Goal: Information Seeking & Learning: Learn about a topic

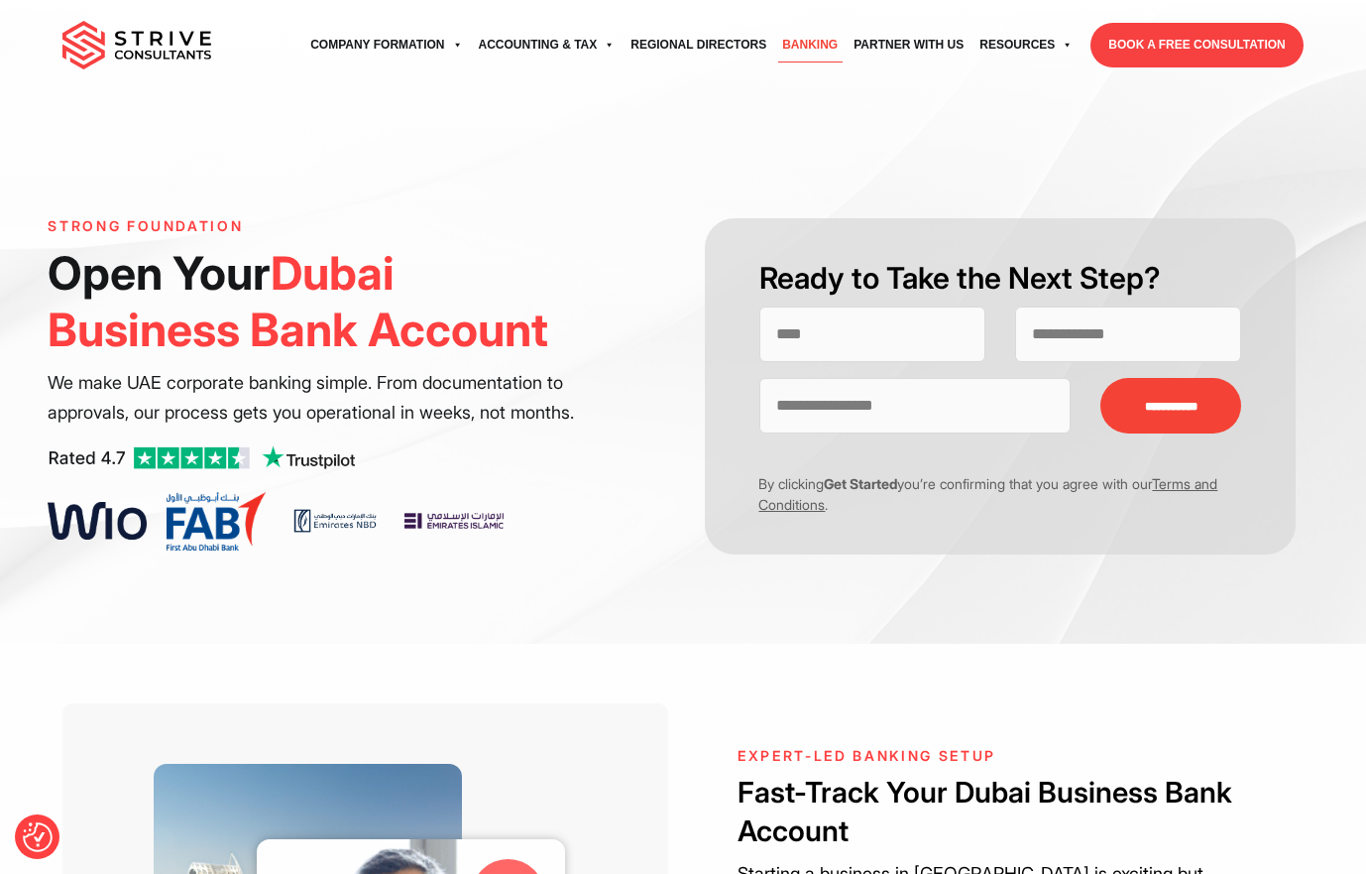
click at [102, 37] on img at bounding box center [136, 46] width 149 height 50
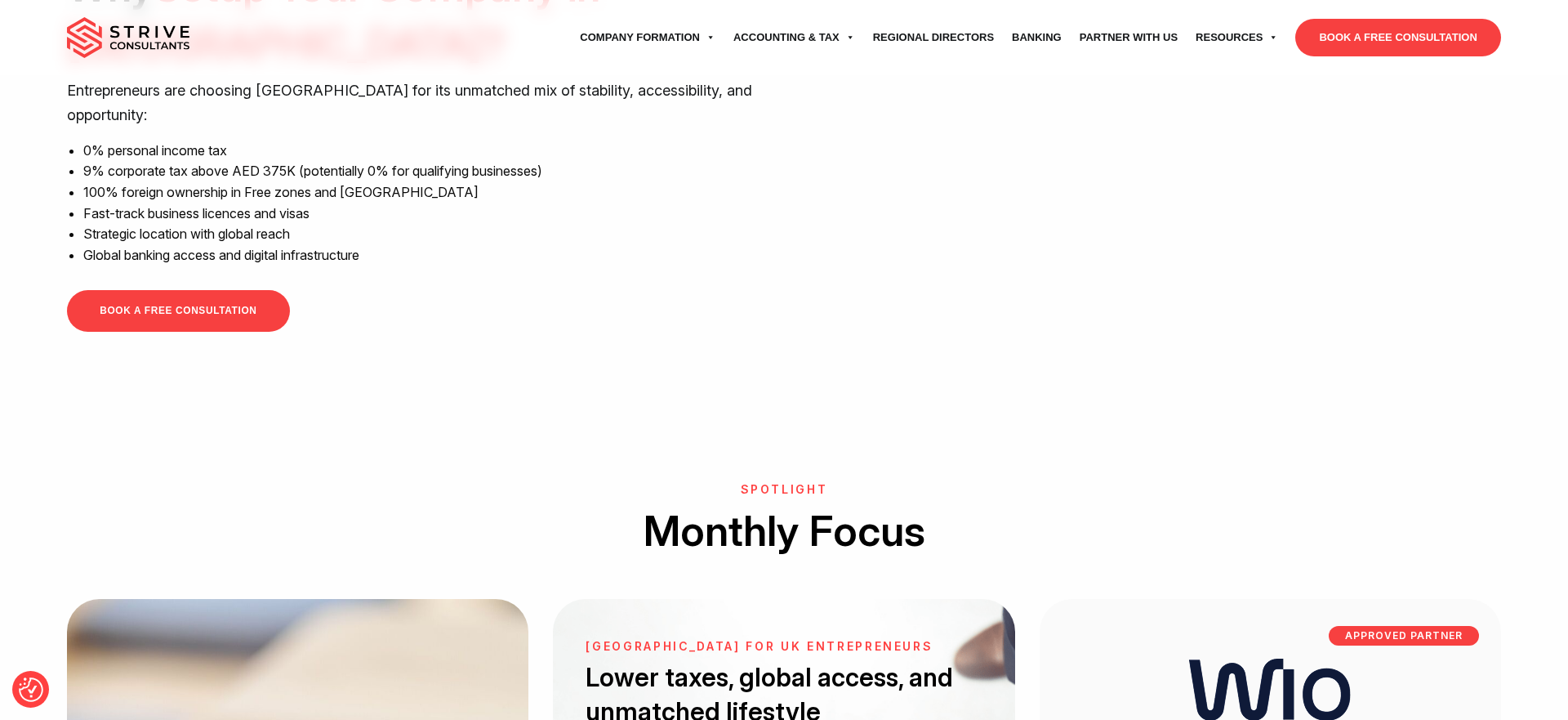
scroll to position [1506, 0]
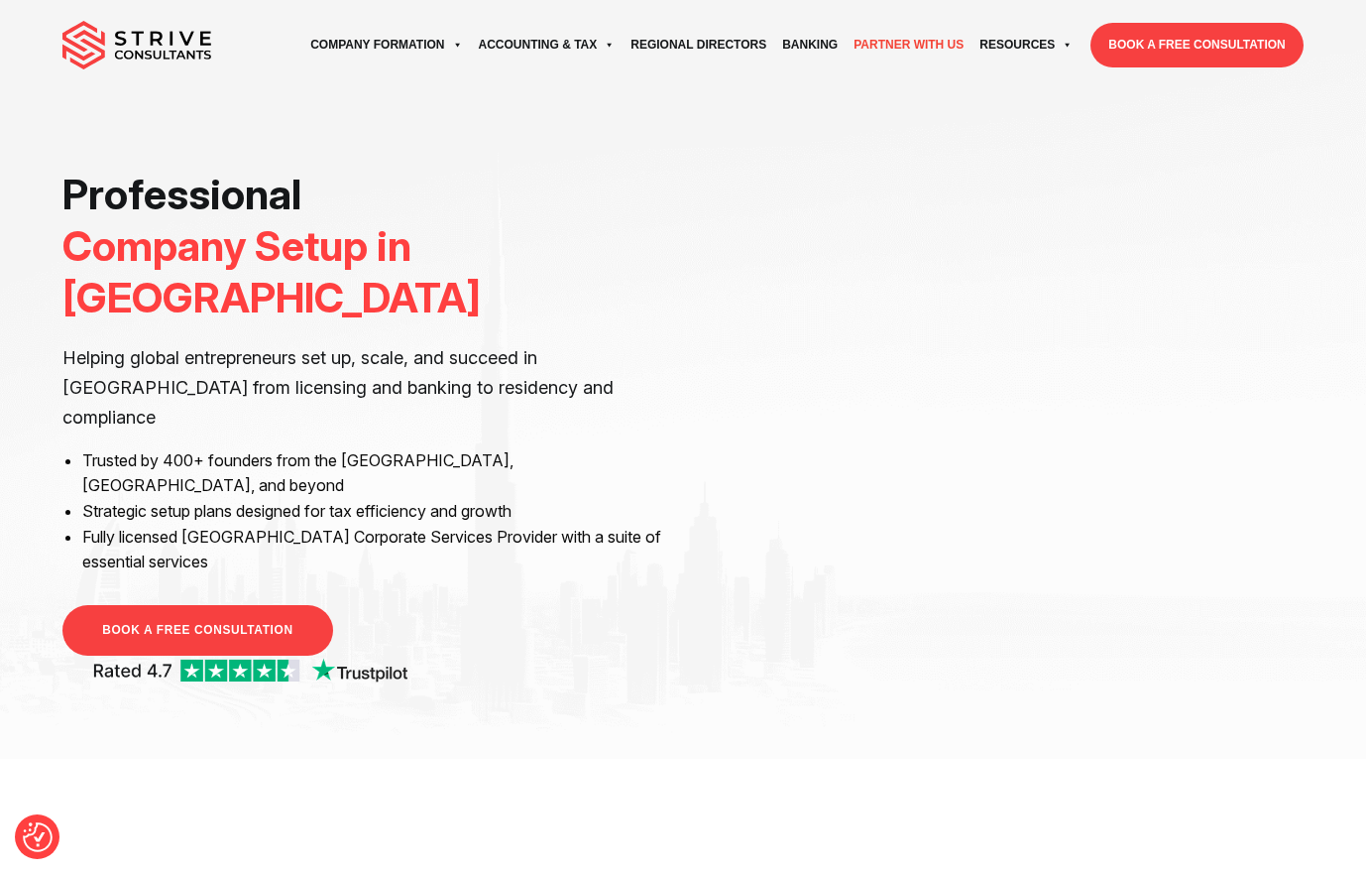
click at [891, 47] on link "Partner with Us" at bounding box center [909, 45] width 126 height 55
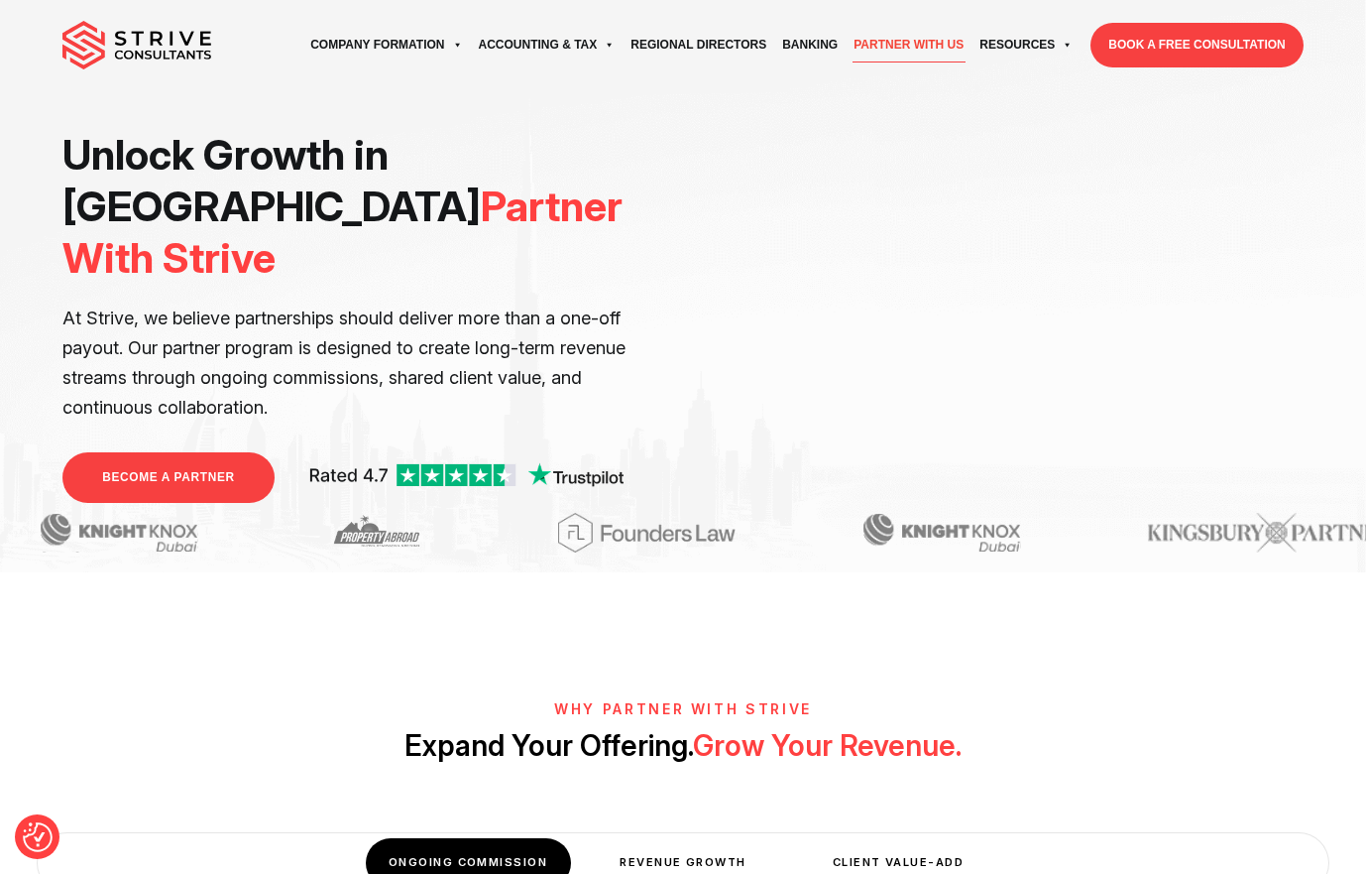
click at [1128, 652] on div "Why Partner With Strive Expand Your Offering. Grow Your Revenue. Ongoing Commis…" at bounding box center [683, 753] width 1366 height 282
click at [176, 43] on img at bounding box center [136, 46] width 149 height 50
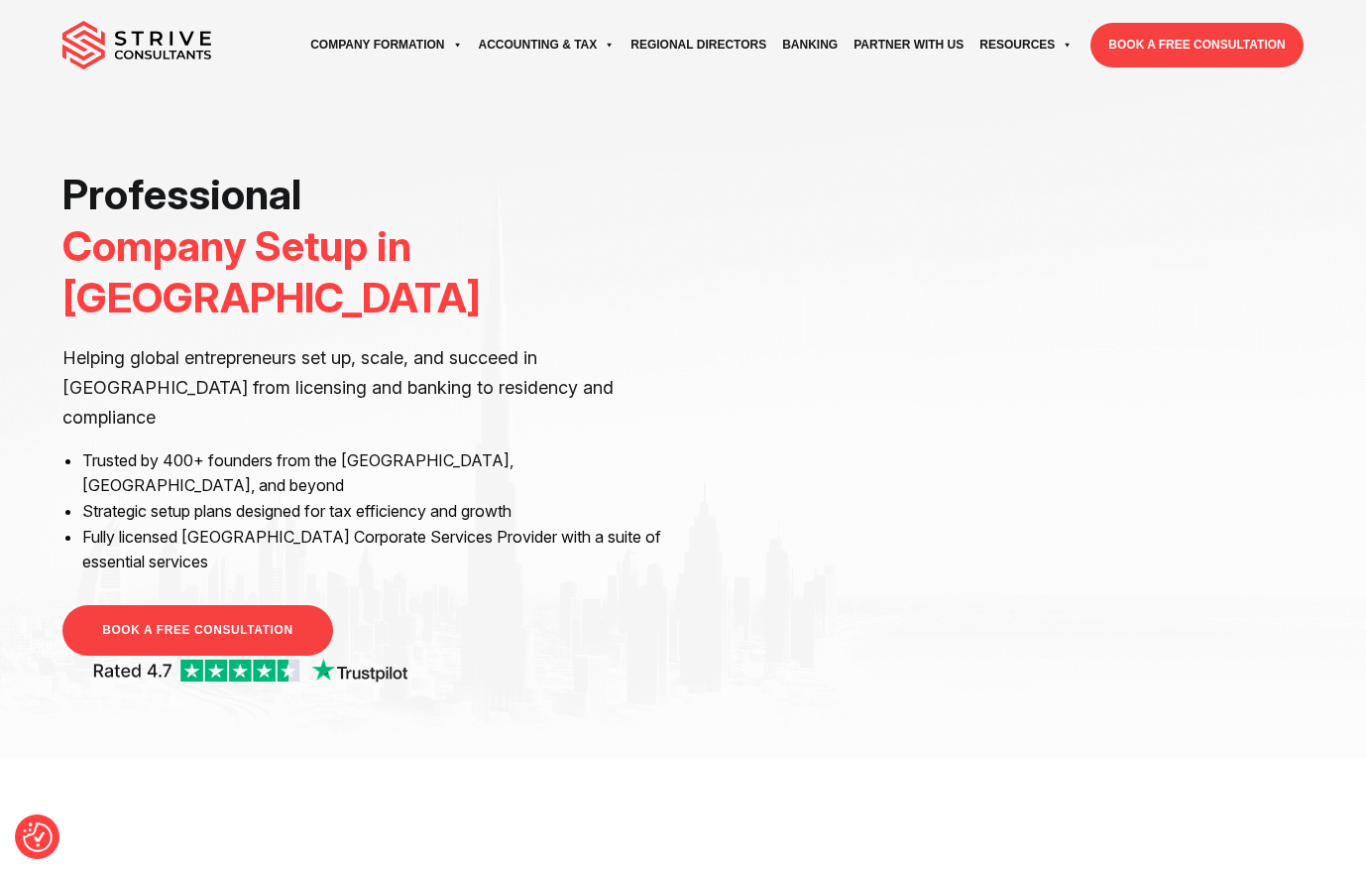
click at [156, 57] on img at bounding box center [136, 46] width 149 height 50
click at [187, 36] on img at bounding box center [136, 46] width 149 height 50
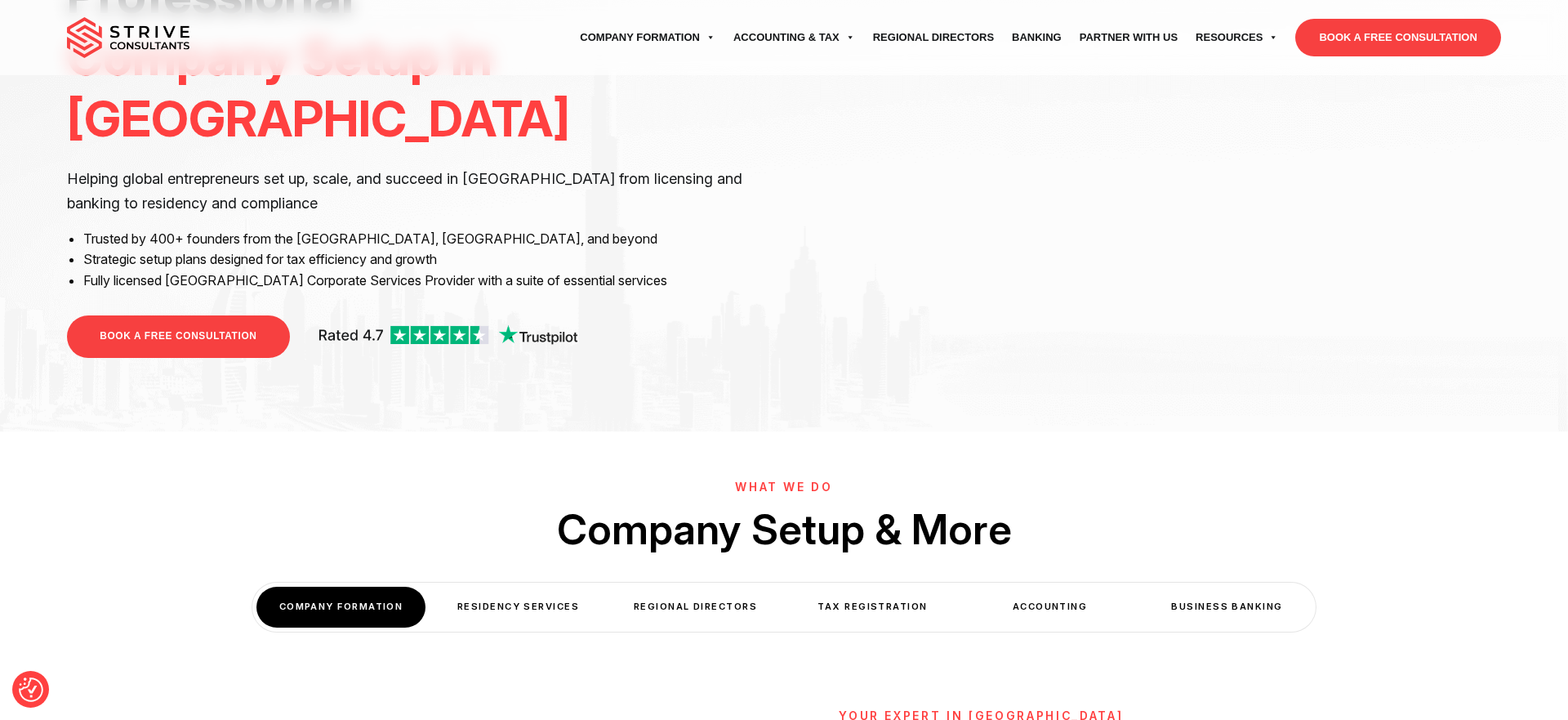
click at [486, 323] on img at bounding box center [447, 337] width 259 height 28
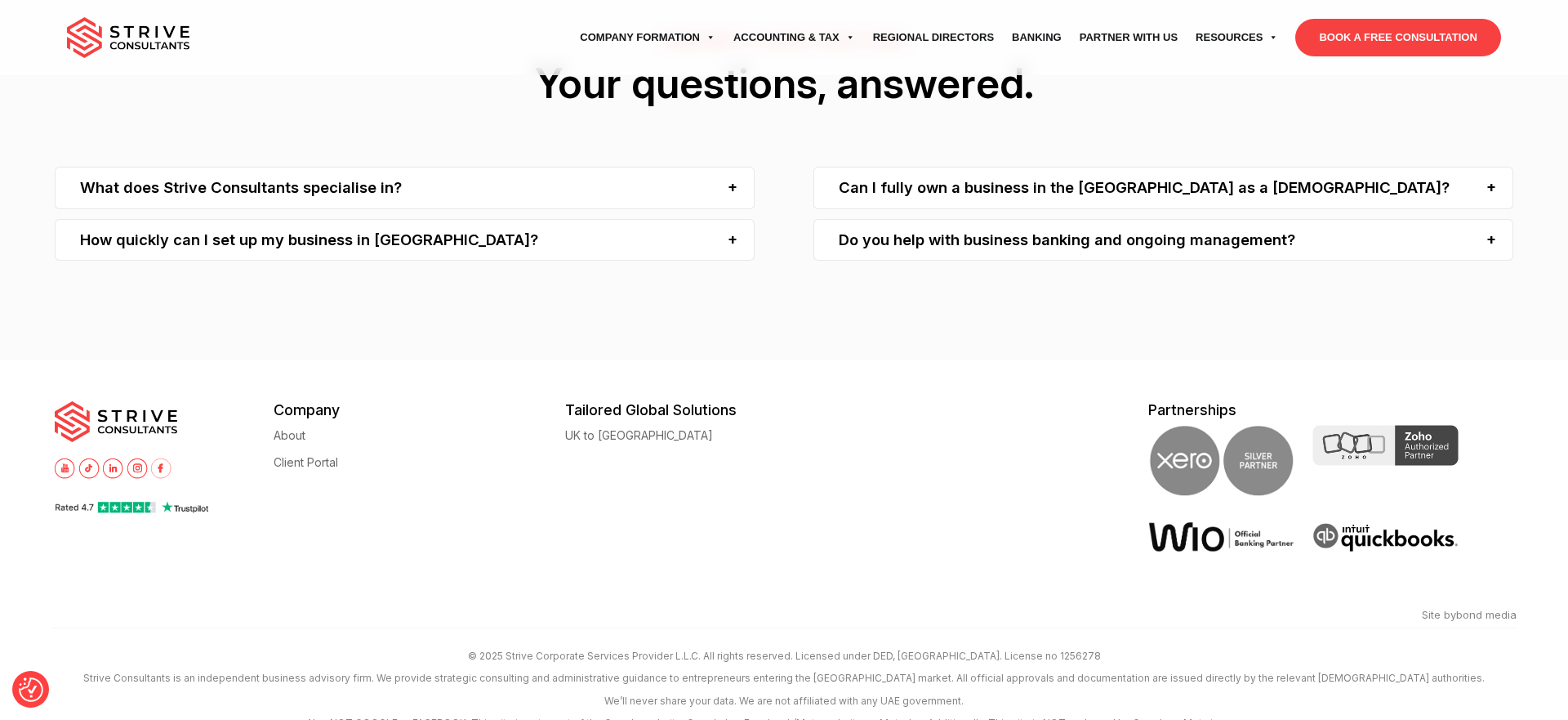
scroll to position [5288, 0]
click at [128, 467] on div at bounding box center [164, 489] width 219 height 177
click at [135, 499] on img at bounding box center [130, 507] width 152 height 16
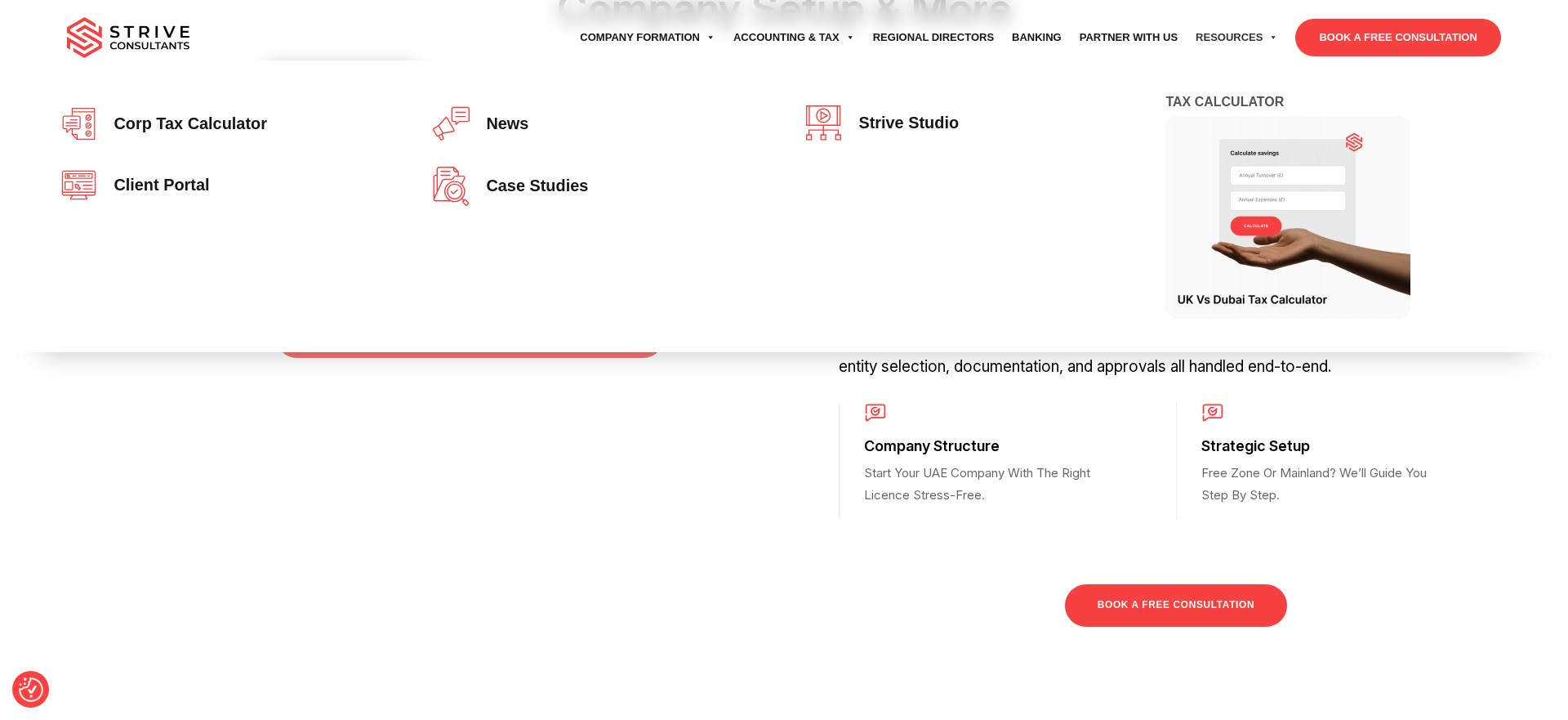
scroll to position [0, 0]
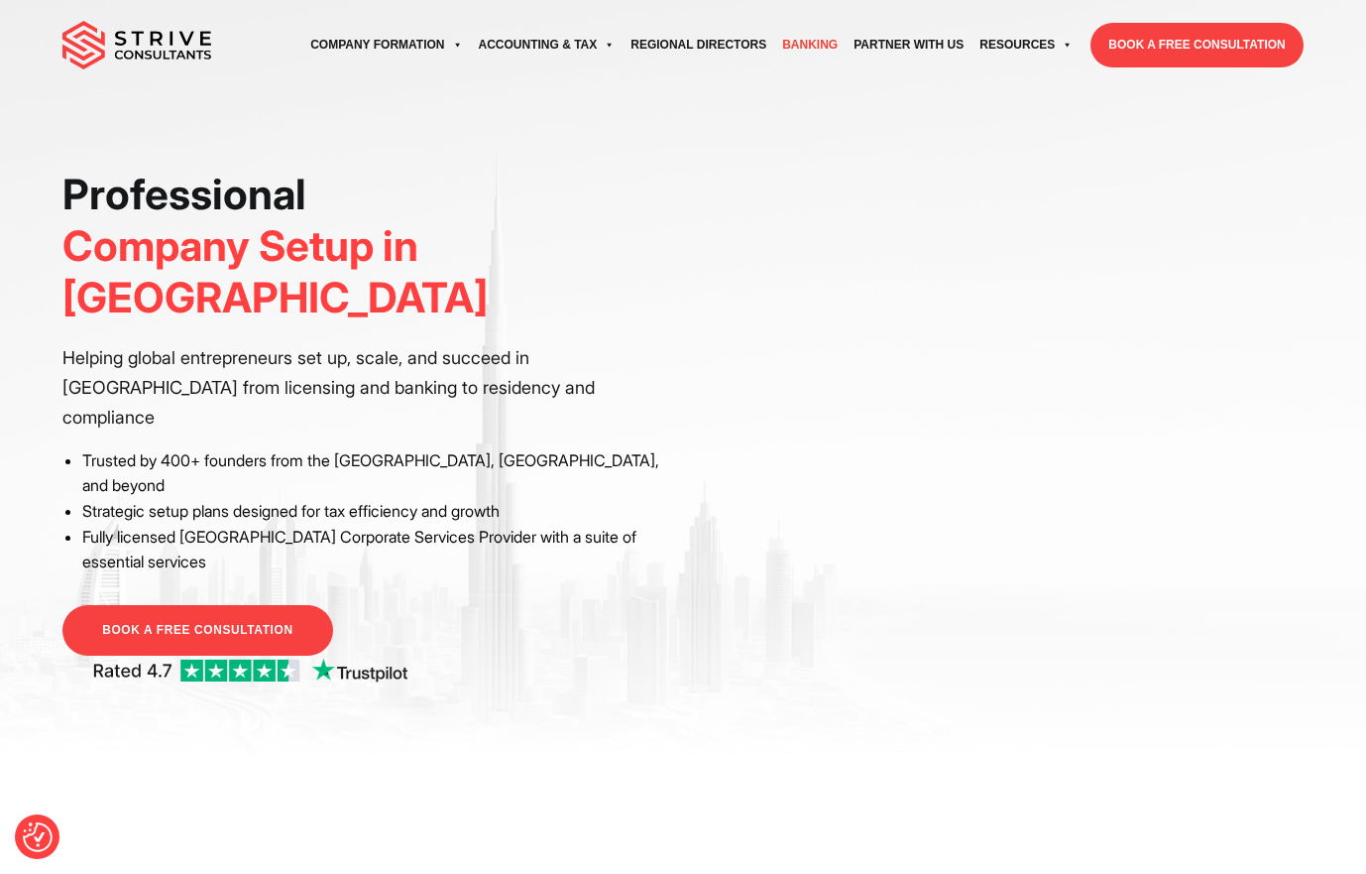
click at [817, 41] on link "Banking" at bounding box center [809, 45] width 71 height 55
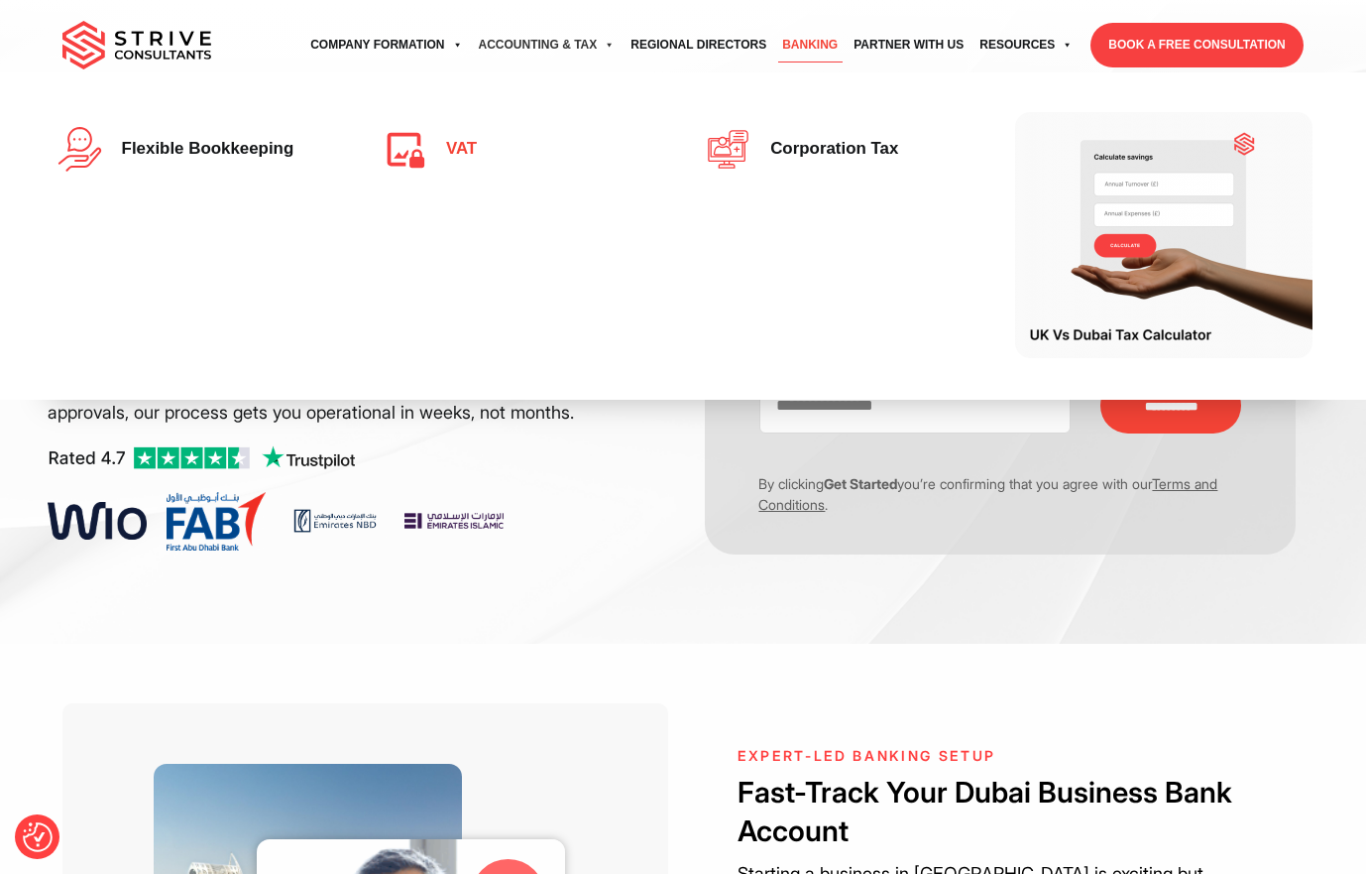
click at [459, 152] on span "VAT" at bounding box center [456, 149] width 41 height 19
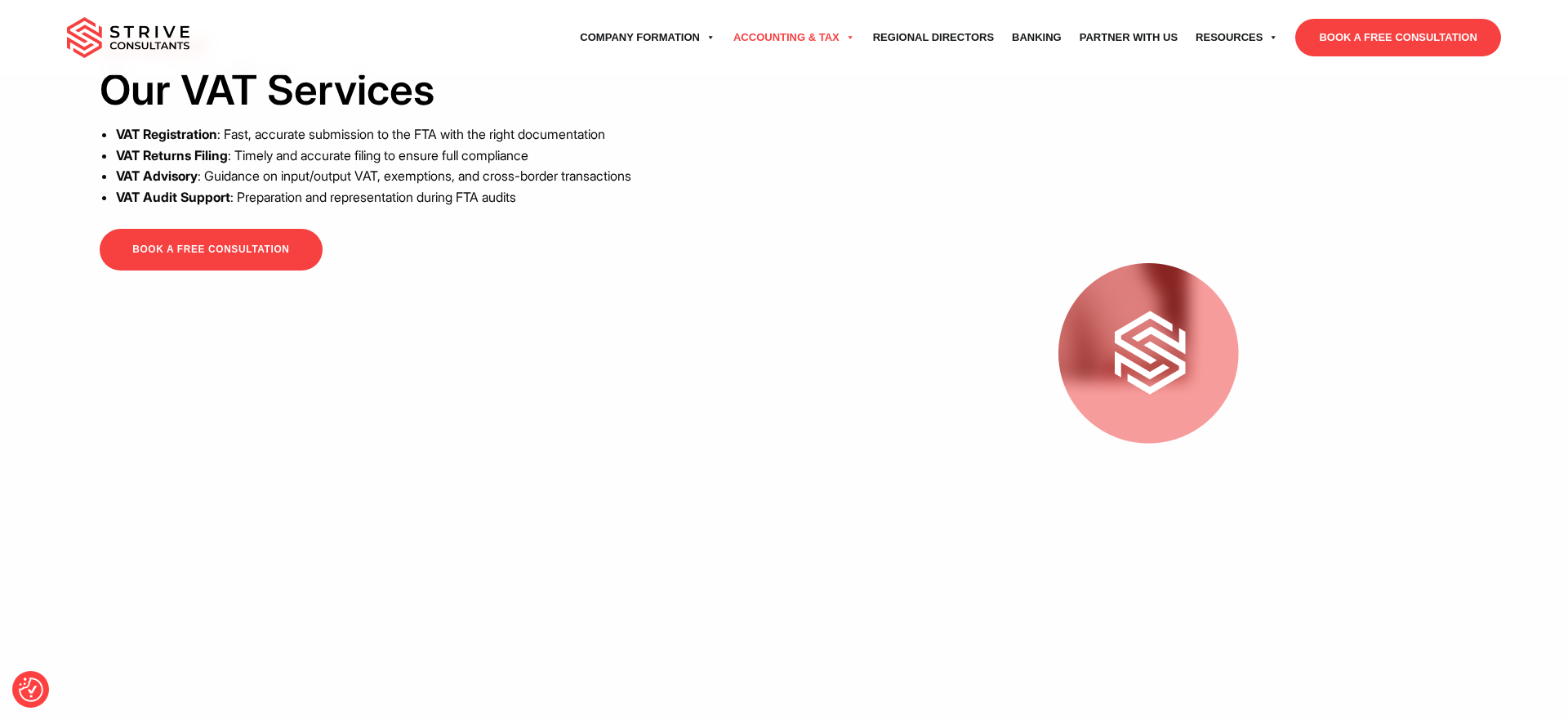
scroll to position [1231, 0]
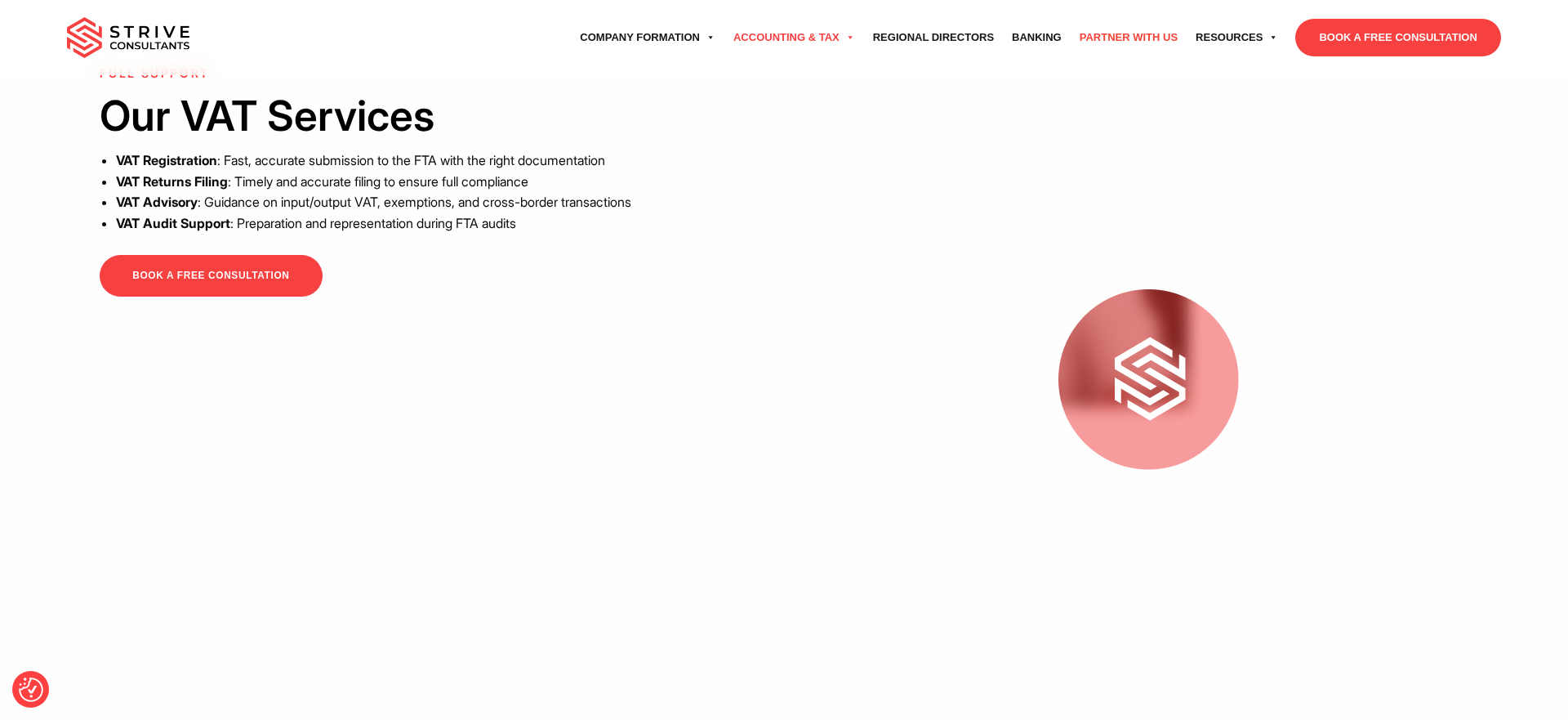
click at [1124, 39] on link "Partner with Us" at bounding box center [1128, 38] width 116 height 46
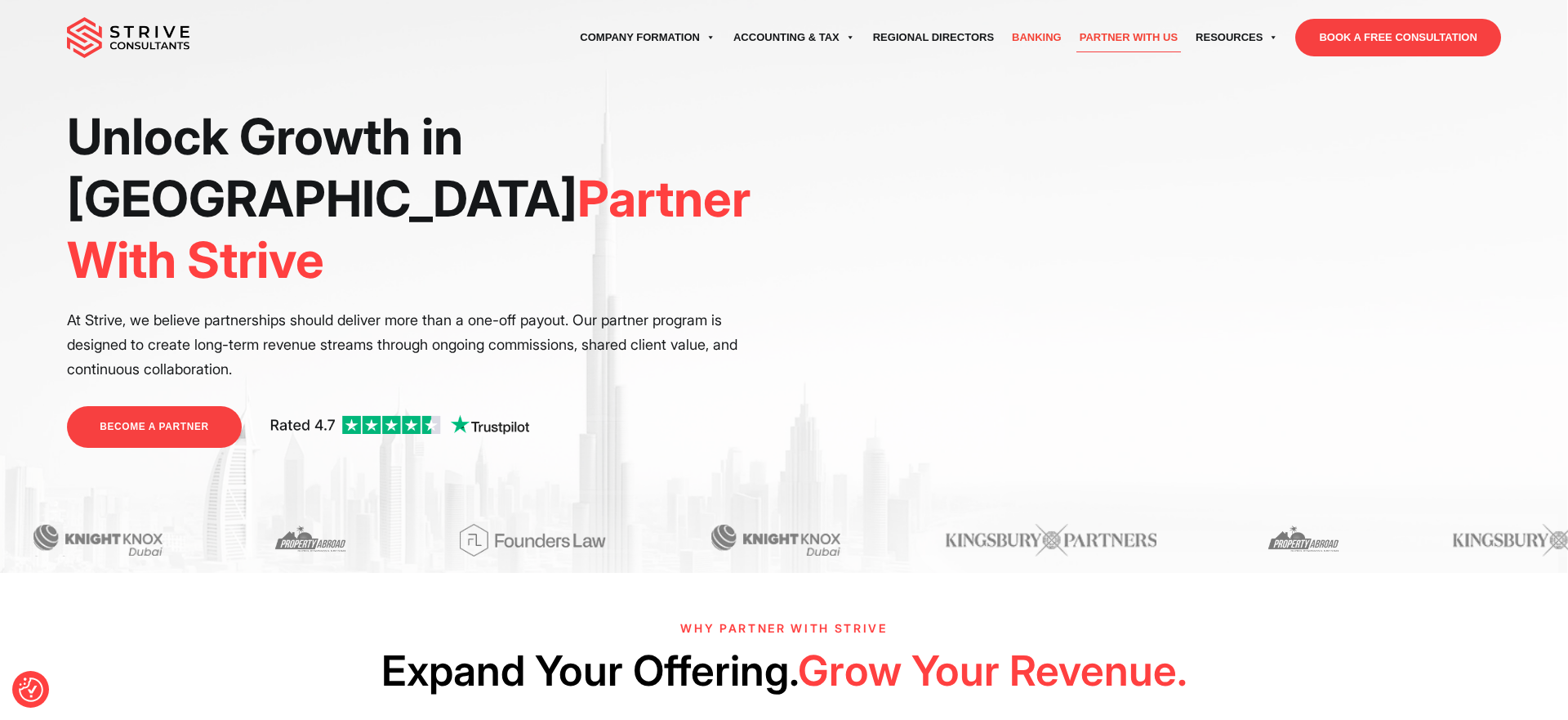
click at [1038, 35] on link "Banking" at bounding box center [1037, 38] width 68 height 46
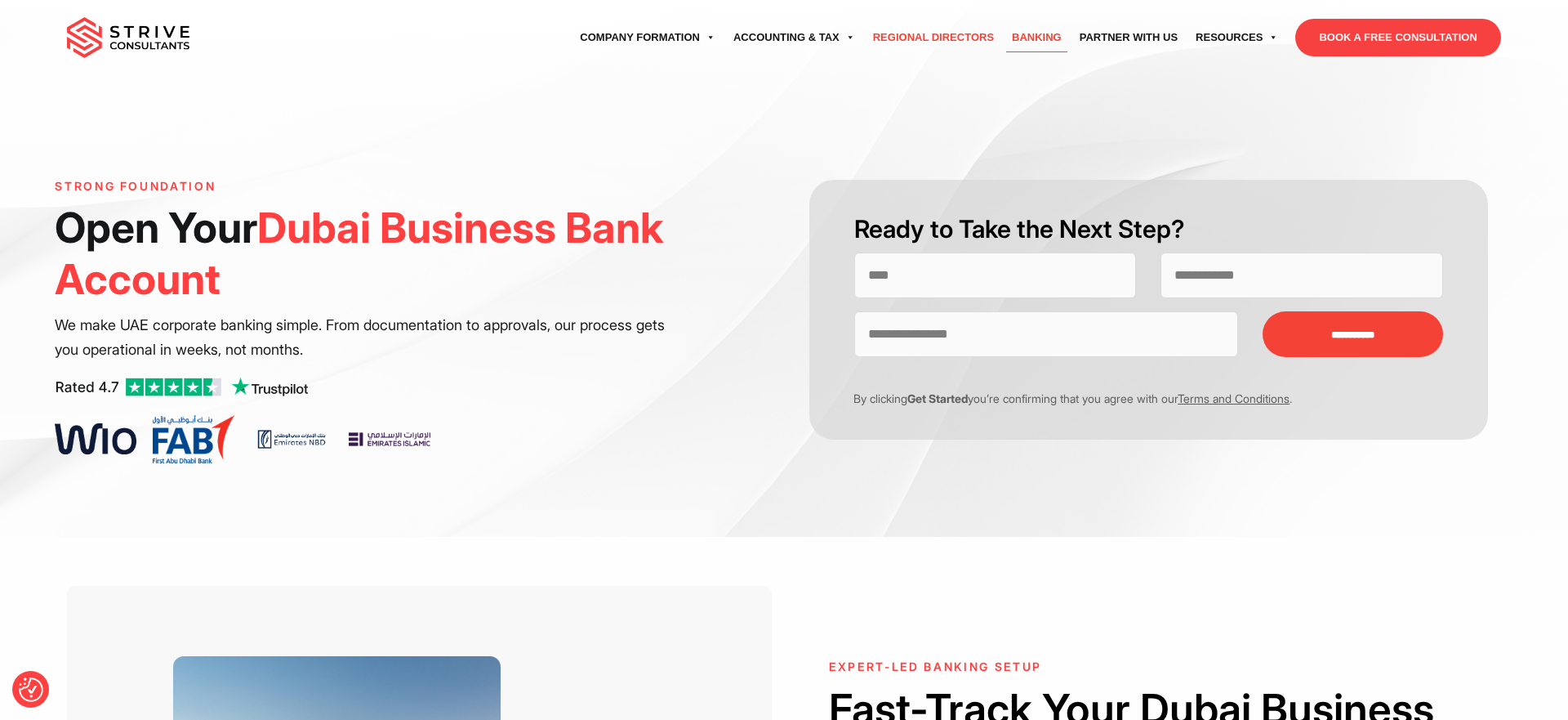
click at [945, 49] on link "Regional Directors" at bounding box center [933, 38] width 139 height 46
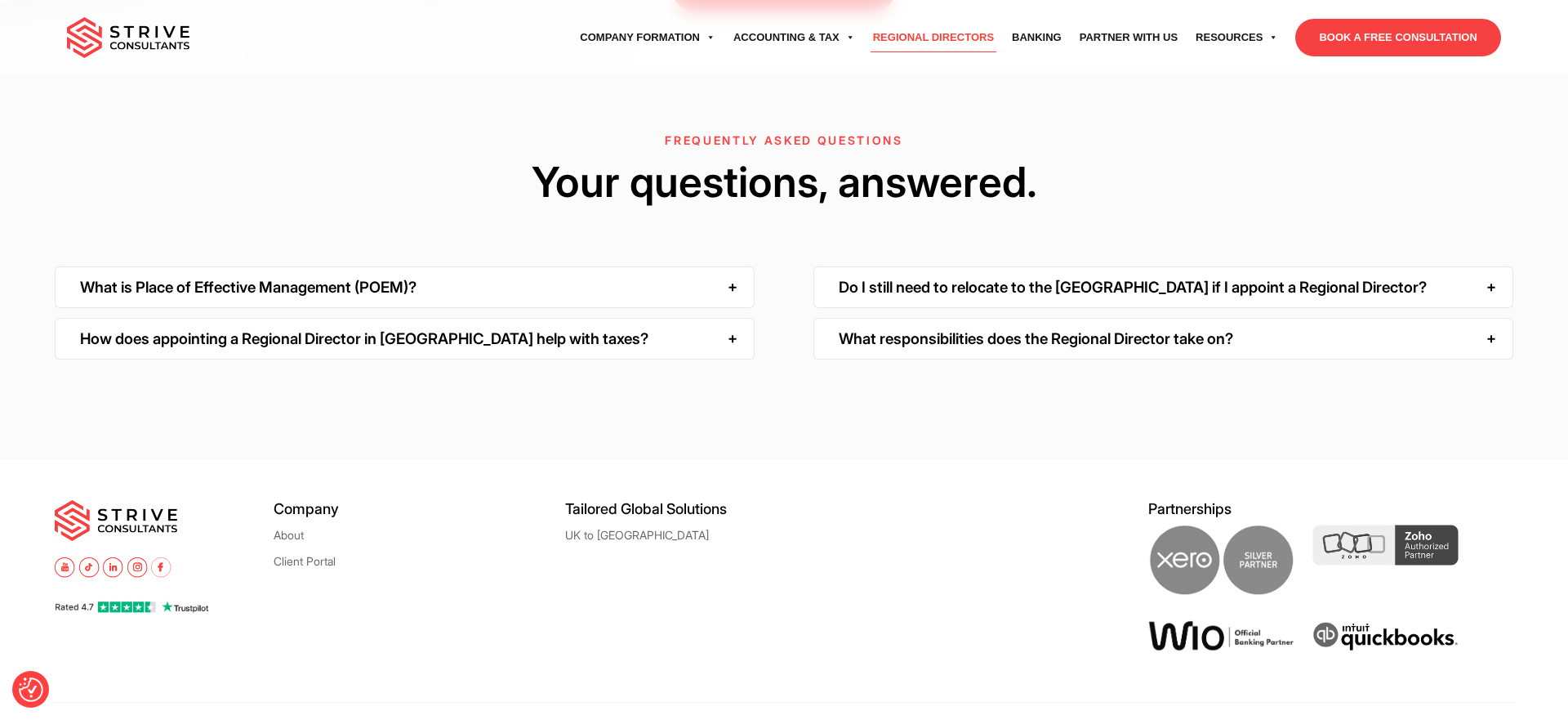
scroll to position [5207, 0]
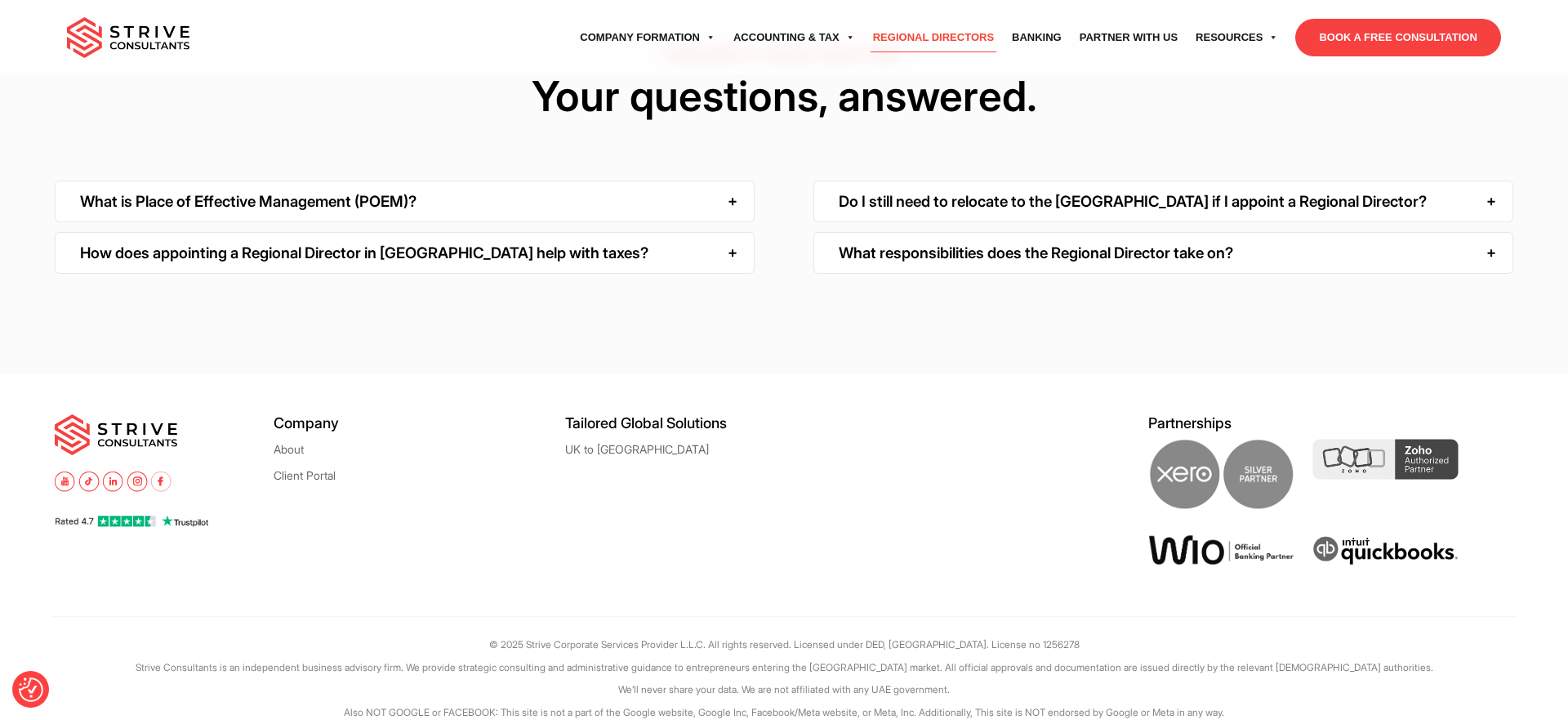
click at [515, 203] on div "What is Place of Effective Management (POEM)?" at bounding box center [404, 201] width 700 height 42
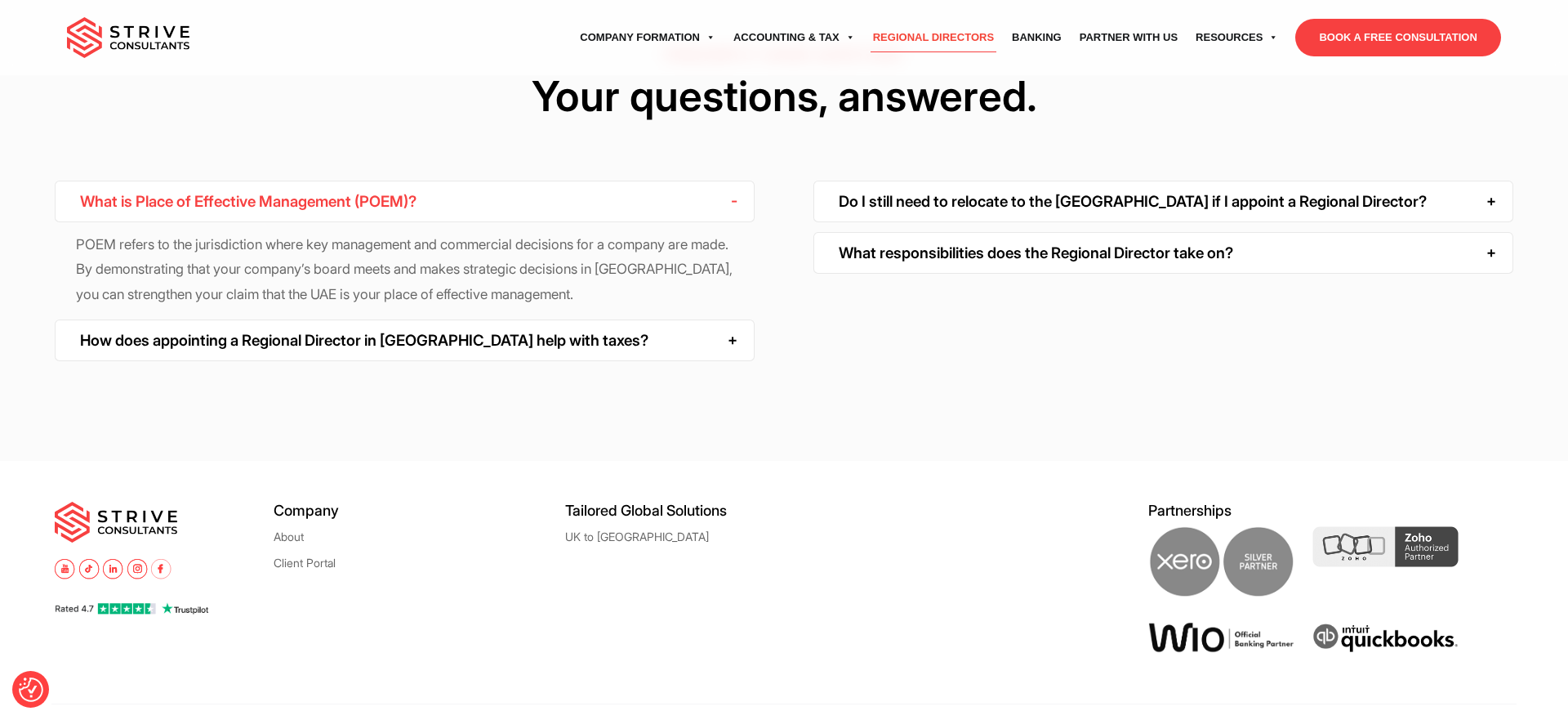
click at [763, 351] on div "What is Place of Effective Management (POEM)? POEM refers to the jurisdiction w…" at bounding box center [784, 275] width 1568 height 190
click at [712, 338] on div "How does appointing a Regional Director in [GEOGRAPHIC_DATA] help with taxes?" at bounding box center [404, 340] width 700 height 42
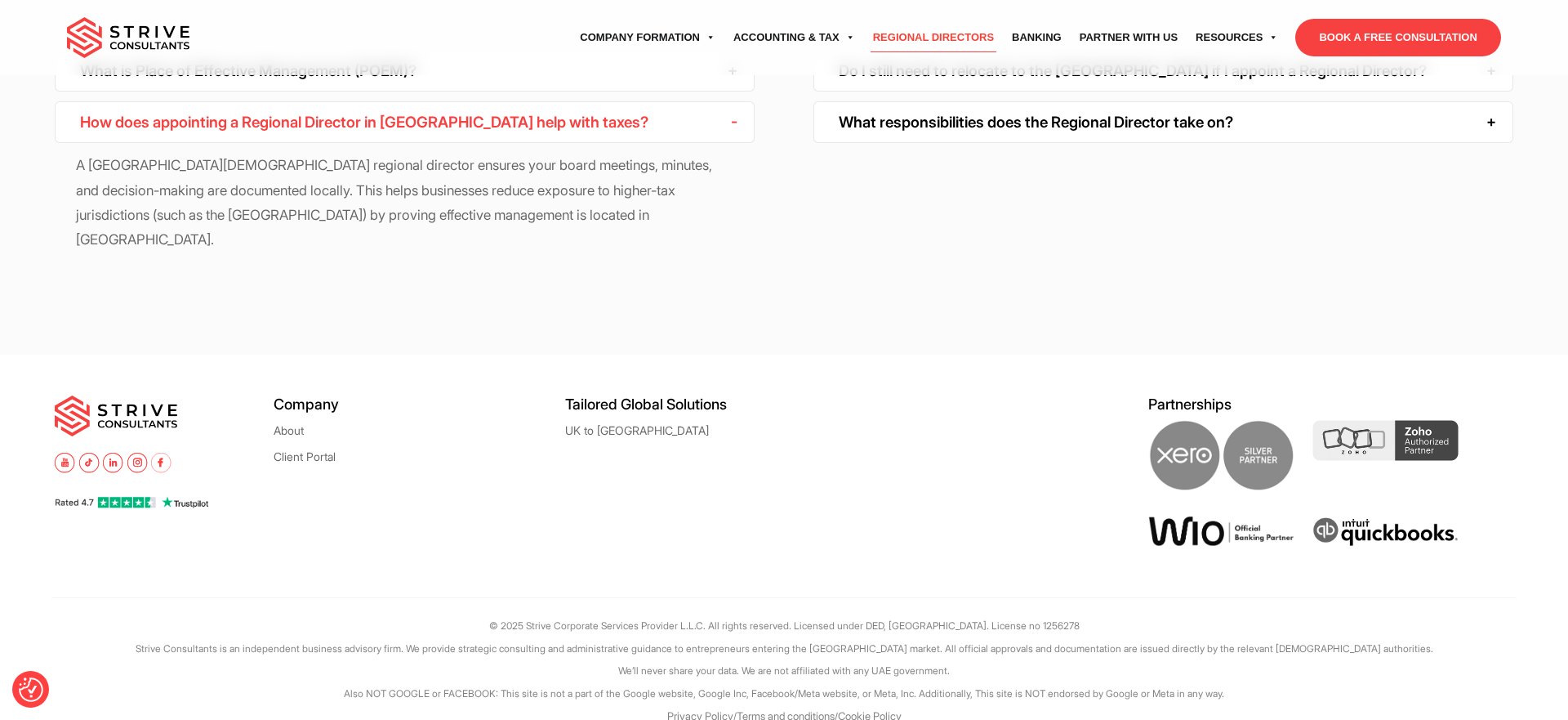
scroll to position [5338, 0]
click at [1377, 422] on img at bounding box center [1385, 440] width 146 height 41
